Goal: Use online tool/utility: Utilize a website feature to perform a specific function

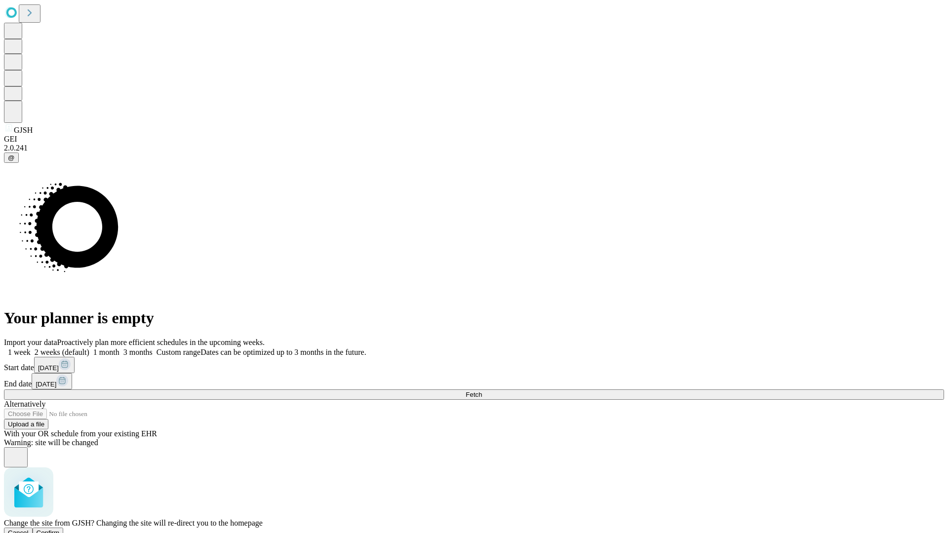
click at [60, 529] on span "Confirm" at bounding box center [48, 532] width 23 height 7
click at [31, 348] on label "1 week" at bounding box center [17, 352] width 27 height 8
click at [482, 391] on span "Fetch" at bounding box center [474, 394] width 16 height 7
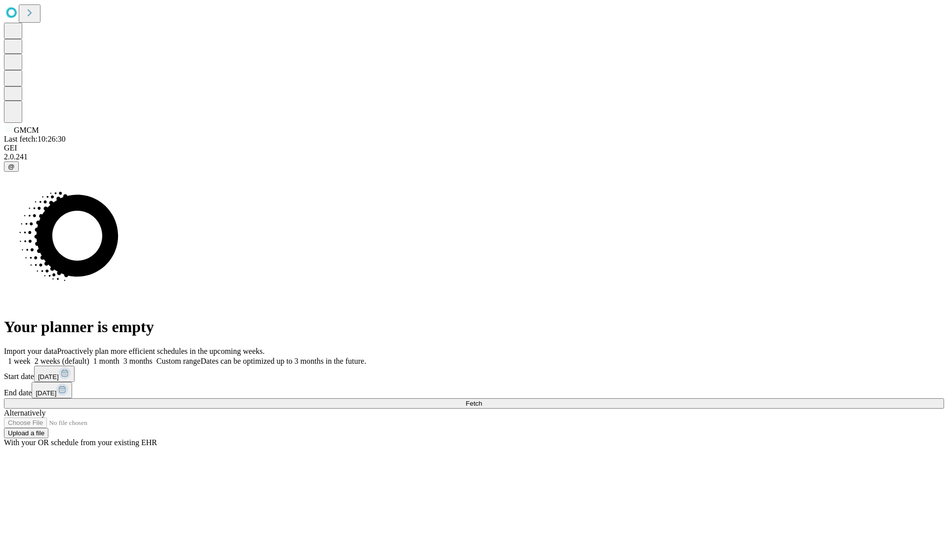
click at [31, 357] on label "1 week" at bounding box center [17, 361] width 27 height 8
click at [482, 400] on span "Fetch" at bounding box center [474, 403] width 16 height 7
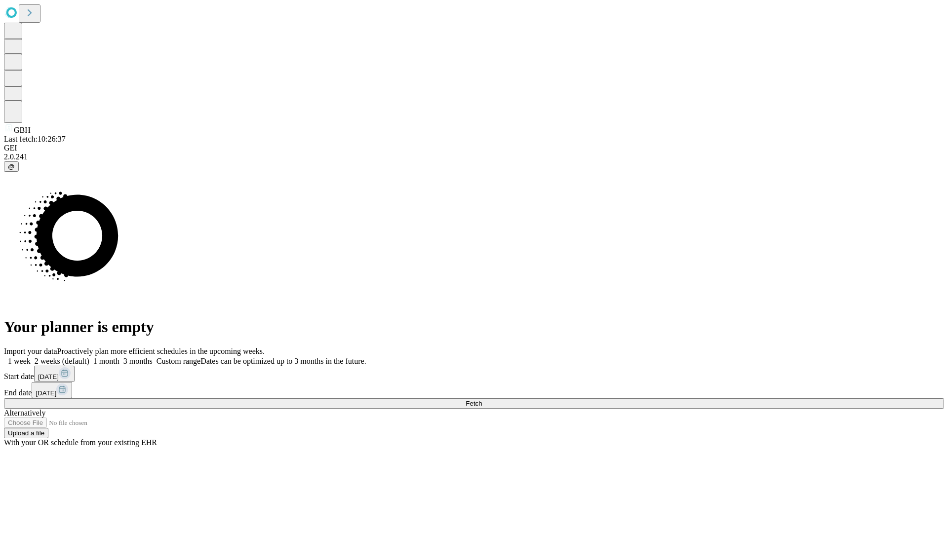
click at [31, 357] on label "1 week" at bounding box center [17, 361] width 27 height 8
click at [482, 400] on span "Fetch" at bounding box center [474, 403] width 16 height 7
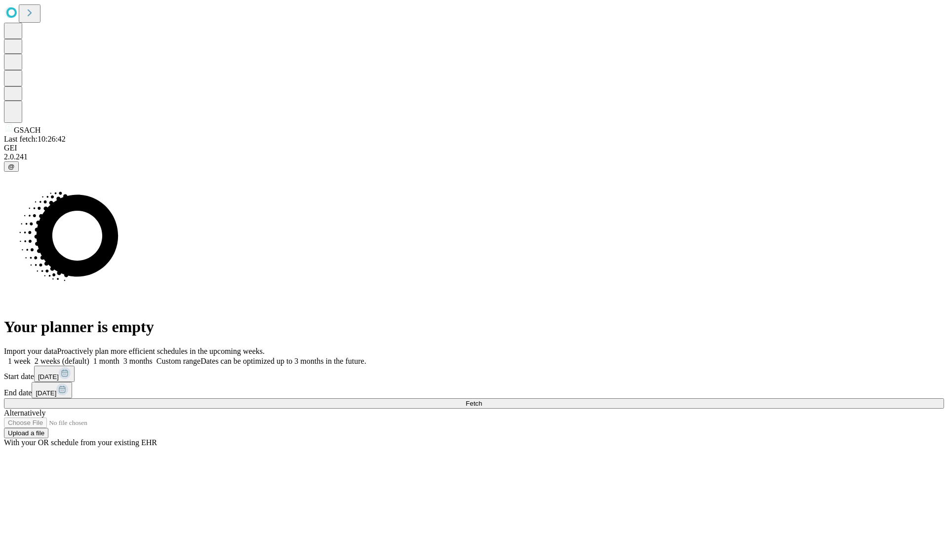
click at [31, 357] on label "1 week" at bounding box center [17, 361] width 27 height 8
click at [482, 400] on span "Fetch" at bounding box center [474, 403] width 16 height 7
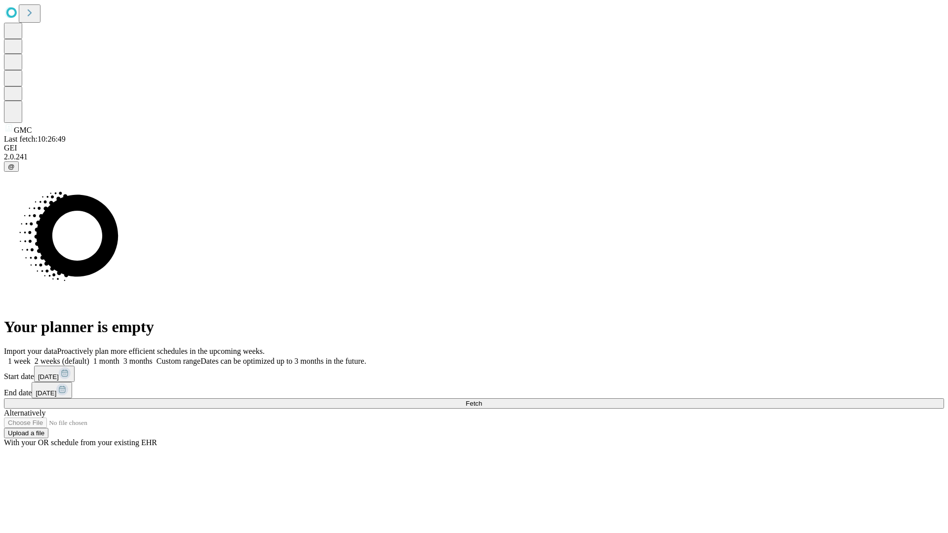
click at [31, 357] on label "1 week" at bounding box center [17, 361] width 27 height 8
click at [482, 400] on span "Fetch" at bounding box center [474, 403] width 16 height 7
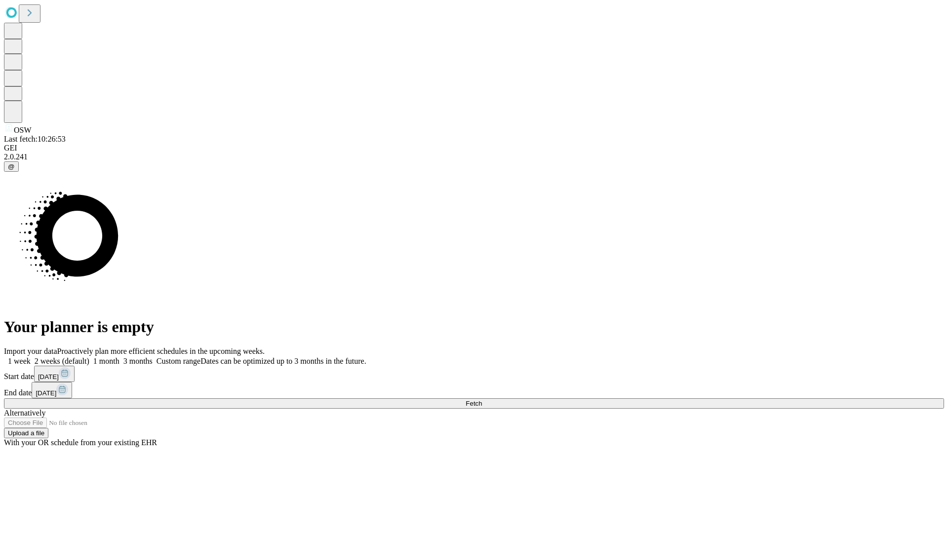
click at [31, 357] on label "1 week" at bounding box center [17, 361] width 27 height 8
click at [482, 400] on span "Fetch" at bounding box center [474, 403] width 16 height 7
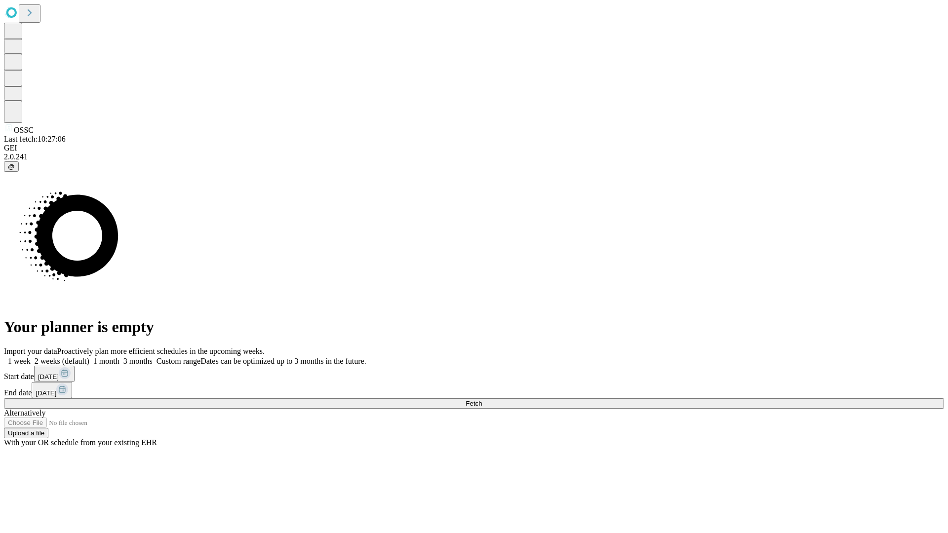
click at [31, 357] on label "1 week" at bounding box center [17, 361] width 27 height 8
click at [482, 400] on span "Fetch" at bounding box center [474, 403] width 16 height 7
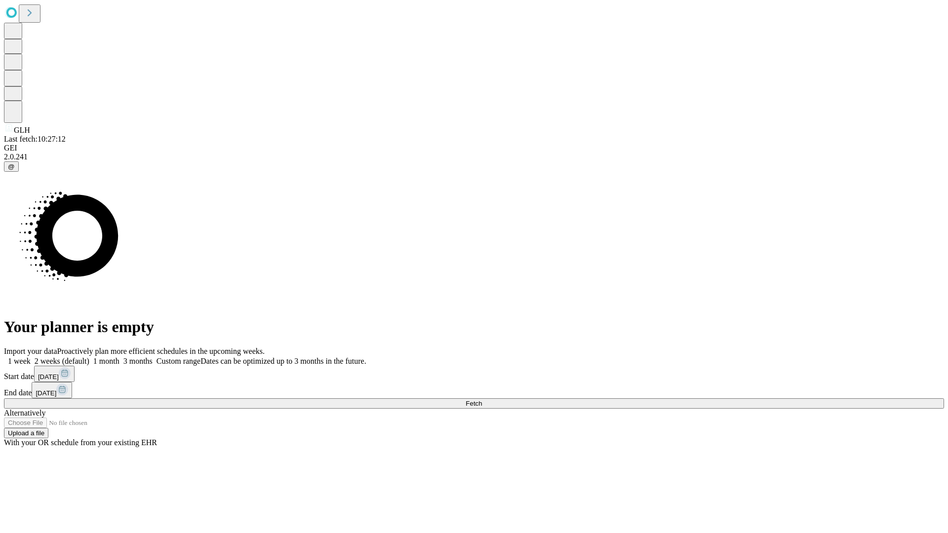
click at [31, 357] on label "1 week" at bounding box center [17, 361] width 27 height 8
click at [482, 400] on span "Fetch" at bounding box center [474, 403] width 16 height 7
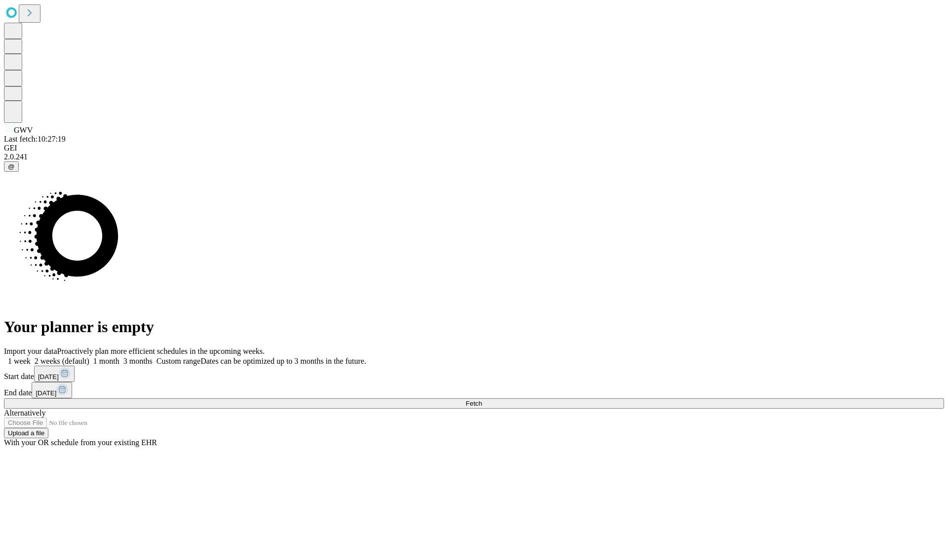
click at [31, 357] on label "1 week" at bounding box center [17, 361] width 27 height 8
click at [482, 400] on span "Fetch" at bounding box center [474, 403] width 16 height 7
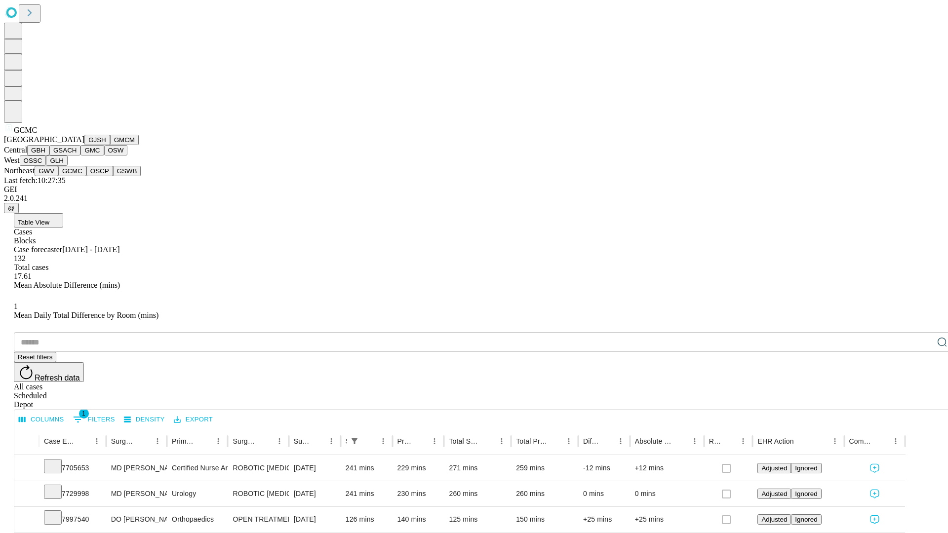
click at [86, 176] on button "OSCP" at bounding box center [99, 171] width 27 height 10
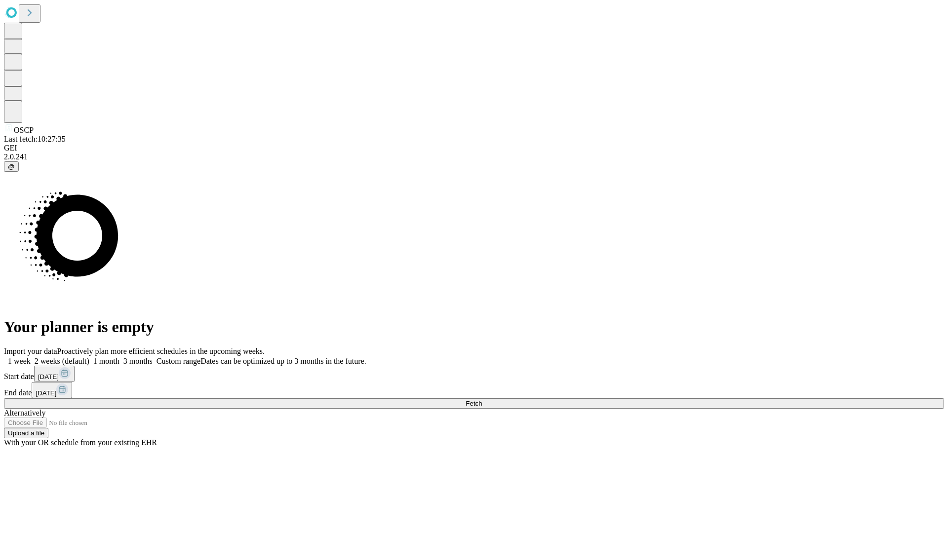
click at [31, 357] on label "1 week" at bounding box center [17, 361] width 27 height 8
click at [482, 400] on span "Fetch" at bounding box center [474, 403] width 16 height 7
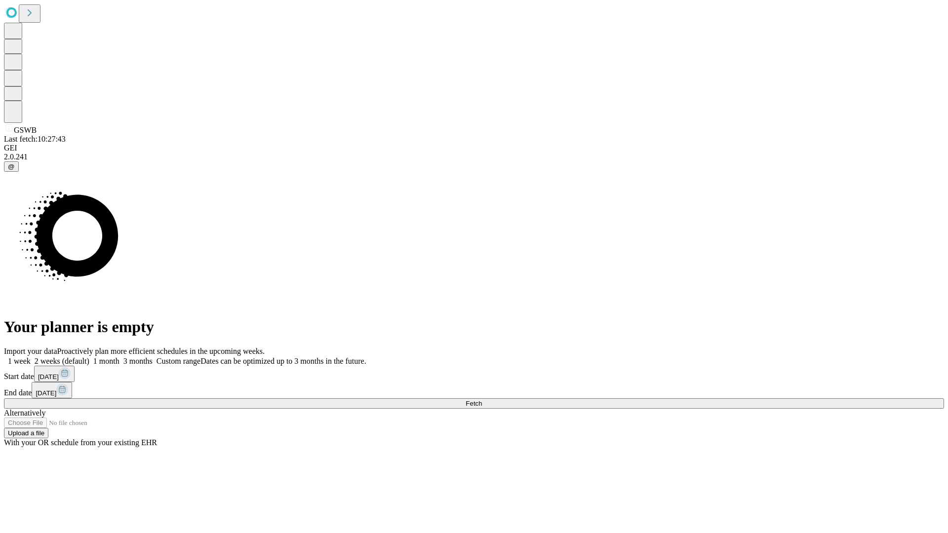
click at [31, 357] on label "1 week" at bounding box center [17, 361] width 27 height 8
click at [482, 400] on span "Fetch" at bounding box center [474, 403] width 16 height 7
